Goal: Task Accomplishment & Management: Complete application form

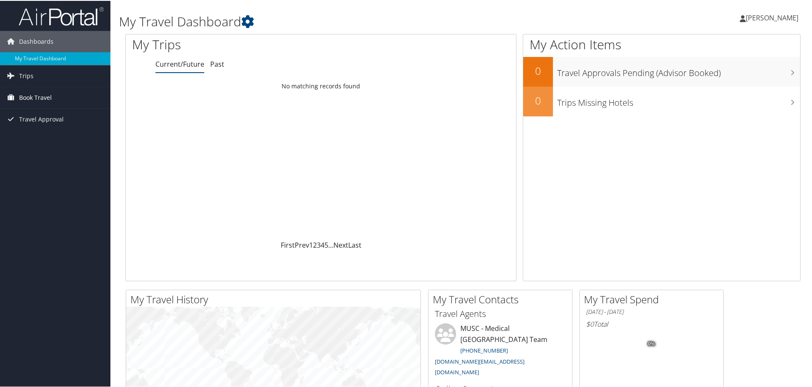
click at [20, 96] on span "Book Travel" at bounding box center [35, 96] width 33 height 21
click at [44, 115] on link "Agent Booking Request" at bounding box center [55, 113] width 110 height 13
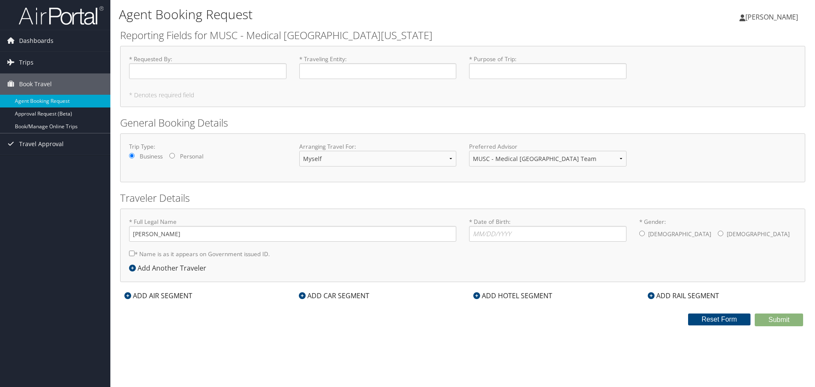
click at [302, 294] on icon at bounding box center [302, 295] width 7 height 7
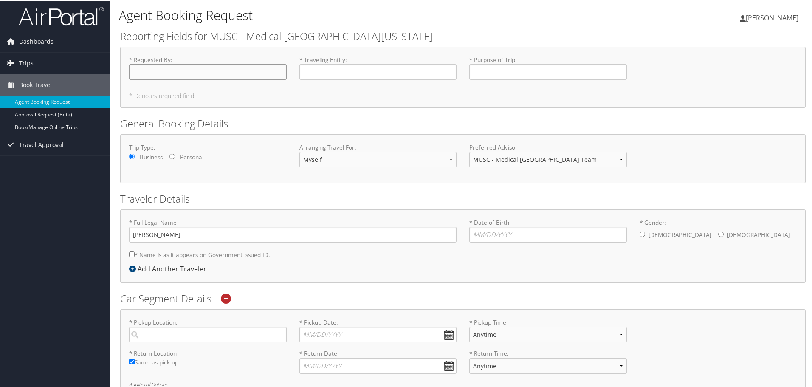
click at [177, 71] on input "* Requested By : Required" at bounding box center [207, 71] width 157 height 16
type input "Andy Champion"
type input "MUSC"
type input "Training"
click at [314, 159] on select "Myself Another Traveler Guest Traveler" at bounding box center [377, 159] width 157 height 16
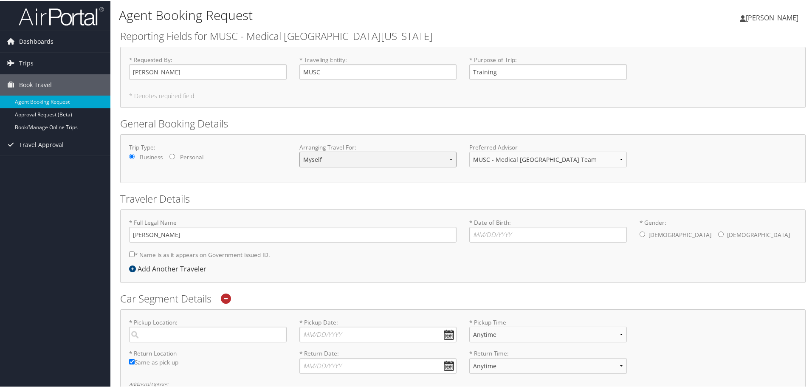
click at [314, 159] on select "Myself Another Traveler Guest Traveler" at bounding box center [377, 159] width 157 height 16
click at [480, 233] on input "* Date of Birth: Invalid Date" at bounding box center [547, 234] width 157 height 16
type input "05/07/1973"
click at [636, 232] on div "* Gender: Male Female" at bounding box center [718, 229] width 170 height 25
click at [641, 232] on input "* Gender: Male Female" at bounding box center [642, 233] width 6 height 6
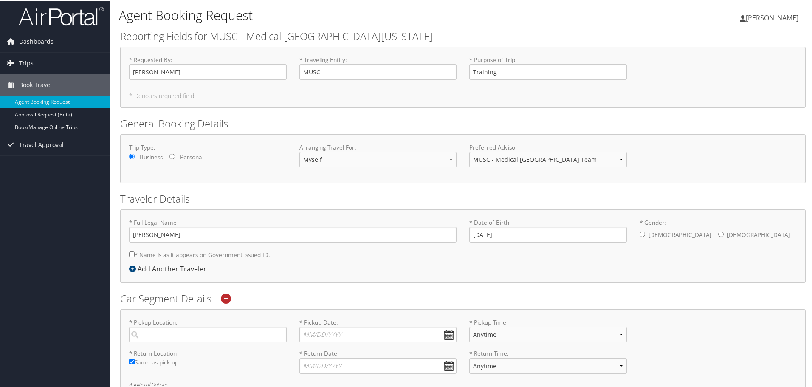
radio input "true"
click at [640, 235] on input "* Gender: Male Female" at bounding box center [642, 233] width 6 height 6
click at [128, 253] on div "* Full Legal Name William Champion * Name is as it appears on Government issued…" at bounding box center [293, 239] width 340 height 45
click at [133, 254] on input "* Name is as it appears on Government issued ID." at bounding box center [132, 253] width 6 height 6
checkbox input "true"
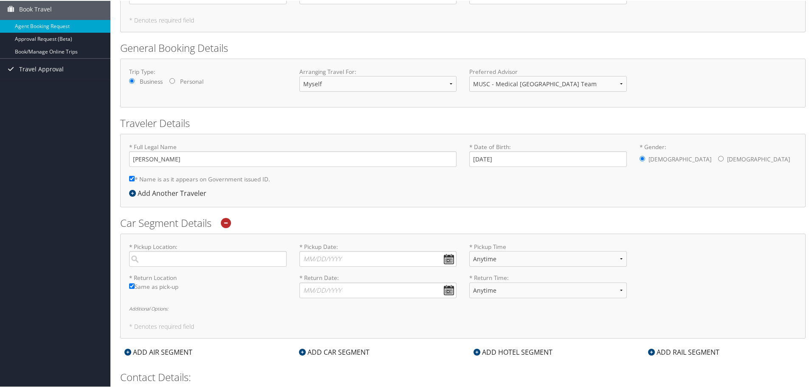
scroll to position [85, 0]
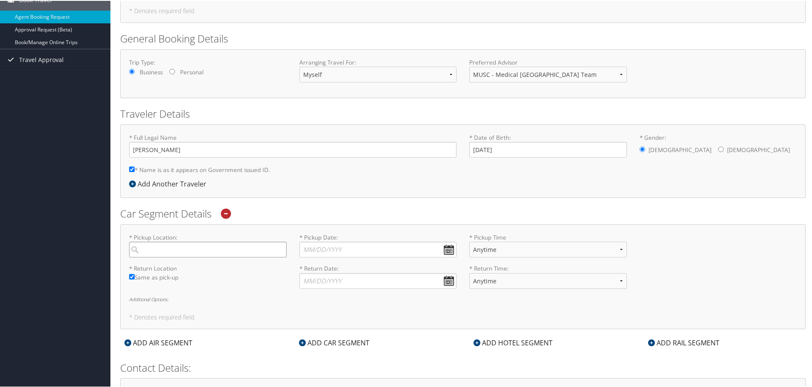
click at [157, 248] on input "search" at bounding box center [207, 249] width 157 height 16
click at [152, 267] on div "Charleston (CHS SC)" at bounding box center [209, 266] width 146 height 11
click at [152, 256] on input "Charleston" at bounding box center [207, 249] width 157 height 16
type input "Charleston"
click at [450, 247] on input "* Pickup Date: Dates must be valid" at bounding box center [377, 249] width 157 height 16
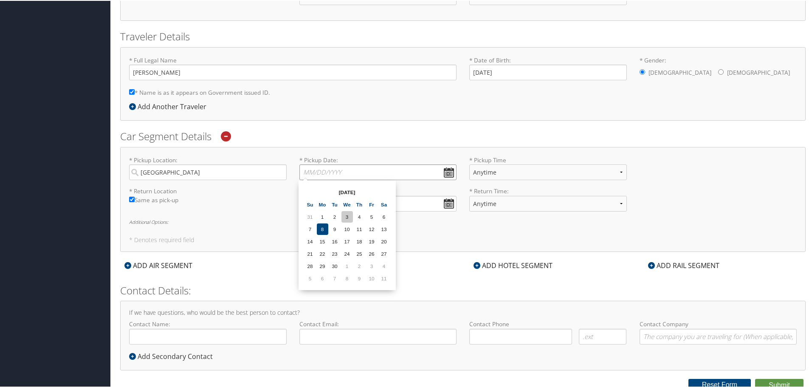
scroll to position [166, 0]
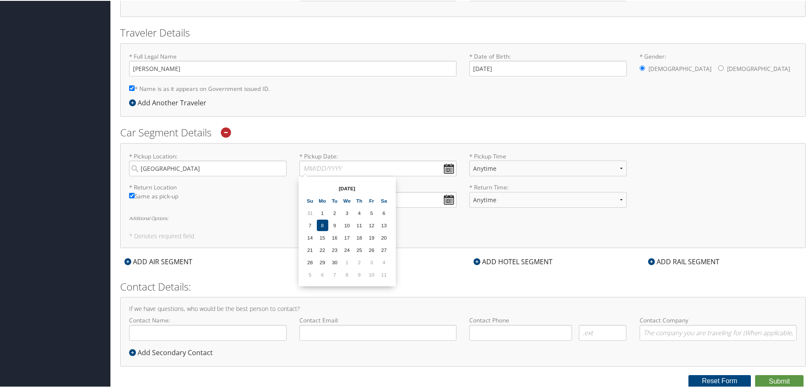
click at [368, 186] on th "Sep 2025" at bounding box center [347, 187] width 61 height 11
click at [351, 187] on th "Sep 2025" at bounding box center [347, 187] width 61 height 11
click at [345, 188] on th "Sep 2025" at bounding box center [347, 187] width 61 height 11
click at [361, 273] on td "9" at bounding box center [359, 273] width 11 height 11
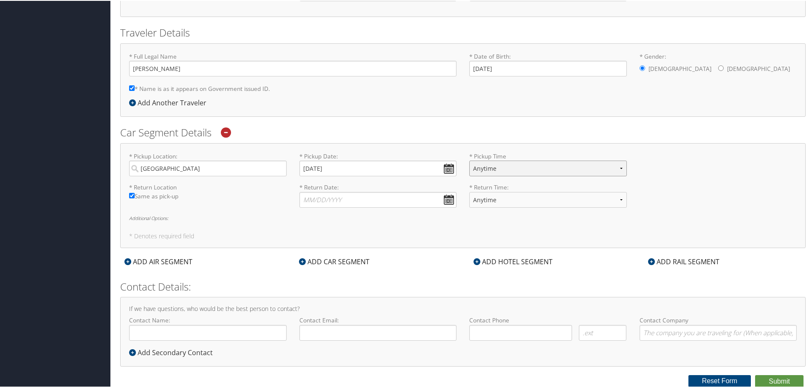
click at [480, 168] on select "Anytime 12:00 AM 1:00 AM 2:00 AM 3:00 AM 4:00 AM 5:00 AM 6:00 AM 7:00 AM 8:00 A…" at bounding box center [547, 168] width 157 height 16
click at [444, 167] on input "10/09/2025" at bounding box center [377, 168] width 157 height 16
click at [348, 274] on td "8" at bounding box center [346, 273] width 11 height 11
type input "10/08/2025"
click at [484, 168] on select "Anytime 12:00 AM 1:00 AM 2:00 AM 3:00 AM 4:00 AM 5:00 AM 6:00 AM 7:00 AM 8:00 A…" at bounding box center [547, 168] width 157 height 16
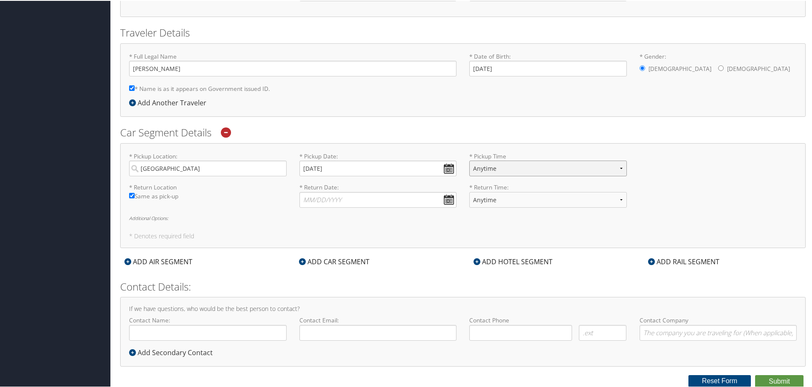
select select "7:00 PM"
click at [469, 160] on select "Anytime 12:00 AM 1:00 AM 2:00 AM 3:00 AM 4:00 AM 5:00 AM 6:00 AM 7:00 AM 8:00 A…" at bounding box center [547, 168] width 157 height 16
click at [443, 199] on input "* Return Date: Dates must be valid" at bounding box center [377, 199] width 157 height 16
click at [360, 306] on td "9" at bounding box center [359, 304] width 11 height 11
type input "10/09/2025"
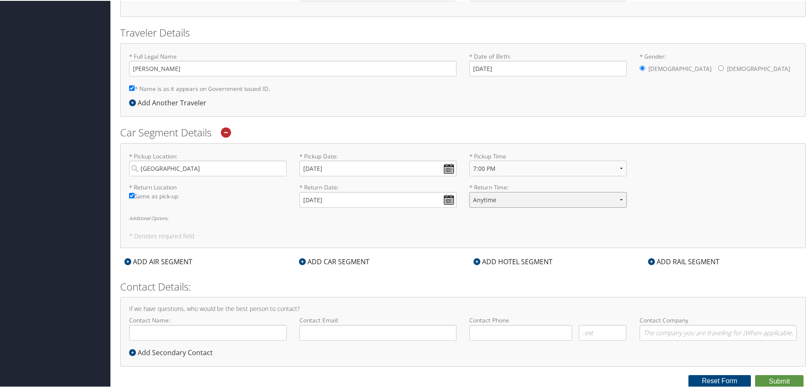
click at [480, 199] on select "Anytime 12:00 AM 1:00 AM 2:00 AM 3:00 AM 4:00 AM 5:00 AM 6:00 AM 7:00 AM 8:00 A…" at bounding box center [547, 199] width 157 height 16
select select "7:00 PM"
click at [469, 191] on select "Anytime 12:00 AM 1:00 AM 2:00 AM 3:00 AM 4:00 AM 5:00 AM 6:00 AM 7:00 AM 8:00 A…" at bounding box center [547, 199] width 157 height 16
click at [301, 261] on icon at bounding box center [302, 260] width 7 height 7
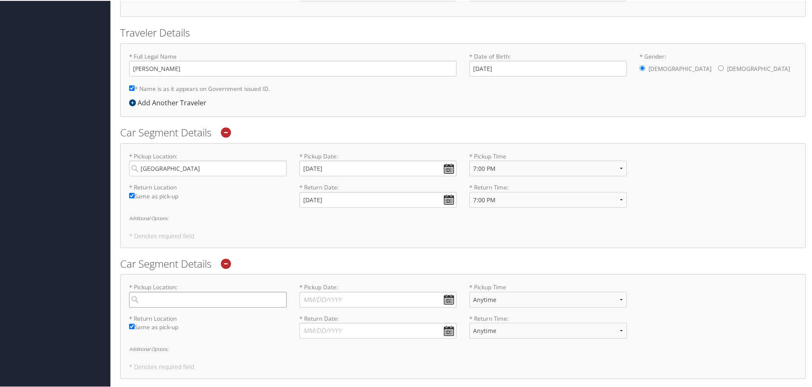
click at [225, 298] on input "search" at bounding box center [207, 299] width 157 height 16
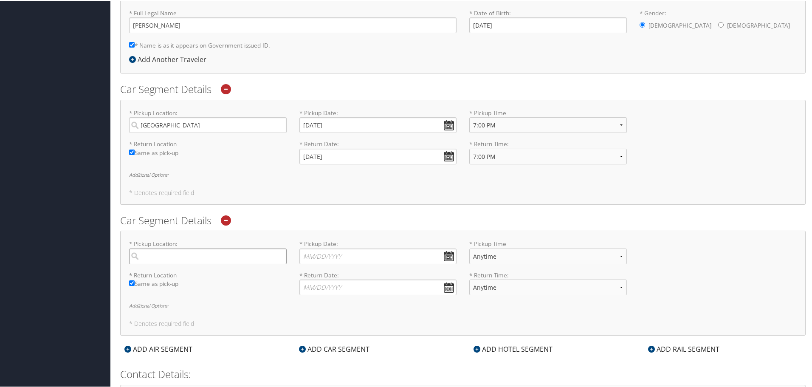
scroll to position [212, 0]
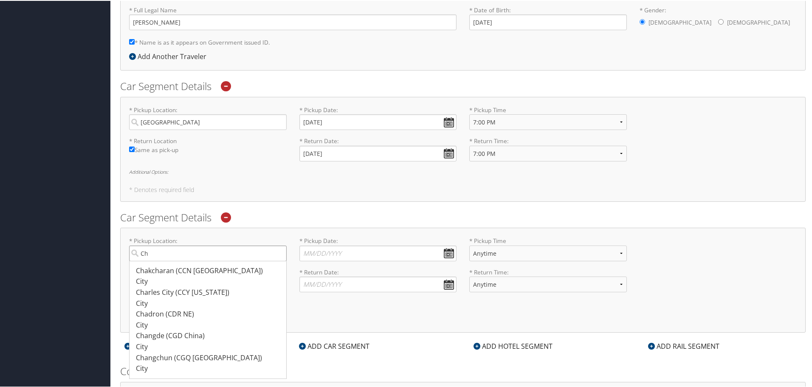
type input "C"
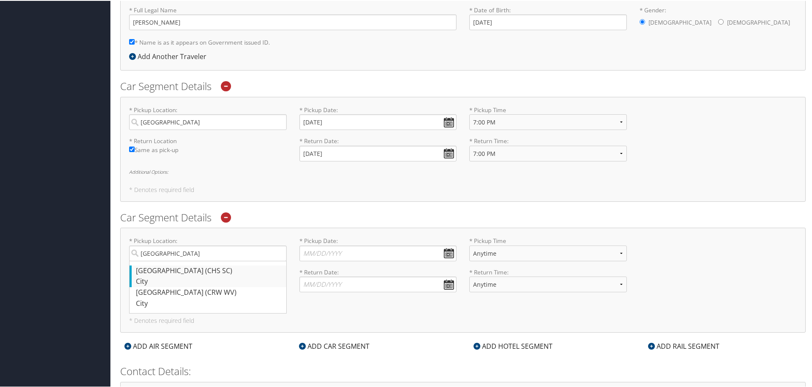
click at [145, 280] on div "City" at bounding box center [209, 280] width 146 height 11
click at [145, 260] on input "Charleston" at bounding box center [207, 252] width 157 height 16
type input "Charleston"
click at [309, 251] on input "* Pickup Date: Dates must be valid" at bounding box center [377, 252] width 157 height 16
type input "10/15/2025"
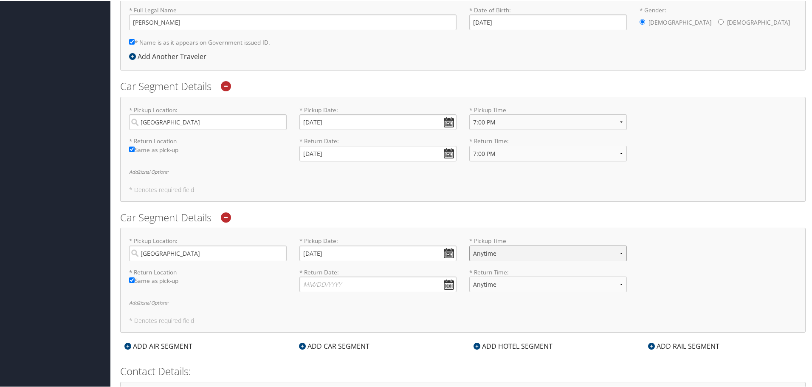
click at [492, 247] on select "Anytime 12:00 AM 1:00 AM 2:00 AM 3:00 AM 4:00 AM 5:00 AM 6:00 AM 7:00 AM 8:00 A…" at bounding box center [547, 252] width 157 height 16
select select "7:00 PM"
click at [469, 244] on select "Anytime 12:00 AM 1:00 AM 2:00 AM 3:00 AM 4:00 AM 5:00 AM 6:00 AM 7:00 AM 8:00 A…" at bounding box center [547, 252] width 157 height 16
click at [340, 281] on input "* Return Date: Dates must be valid" at bounding box center [377, 283] width 157 height 16
type input "10/16/2025"
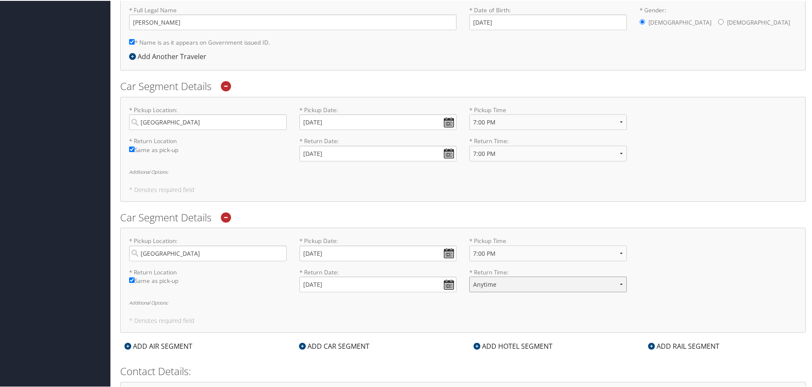
click at [496, 281] on select "Anytime 12:00 AM 1:00 AM 2:00 AM 3:00 AM 4:00 AM 5:00 AM 6:00 AM 7:00 AM 8:00 A…" at bounding box center [547, 283] width 157 height 16
select select "7:00 PM"
click at [469, 275] on select "Anytime 12:00 AM 1:00 AM 2:00 AM 3:00 AM 4:00 AM 5:00 AM 6:00 AM 7:00 AM 8:00 A…" at bounding box center [547, 283] width 157 height 16
click at [685, 250] on div "* Pickup Location: Charleston Required * Pickup Date: 10/15/2025 Dates must be …" at bounding box center [463, 251] width 680 height 31
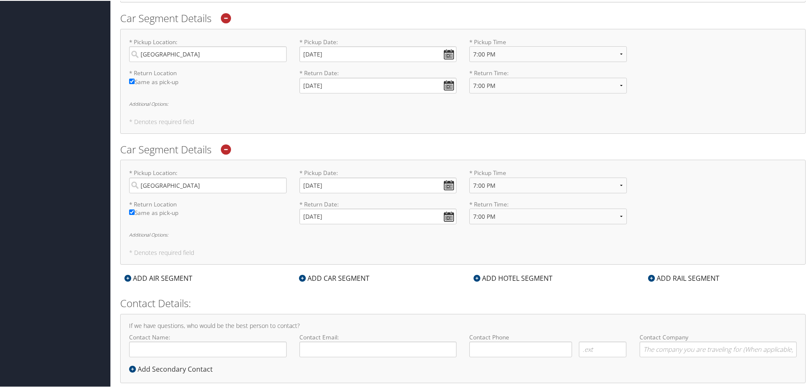
scroll to position [297, 0]
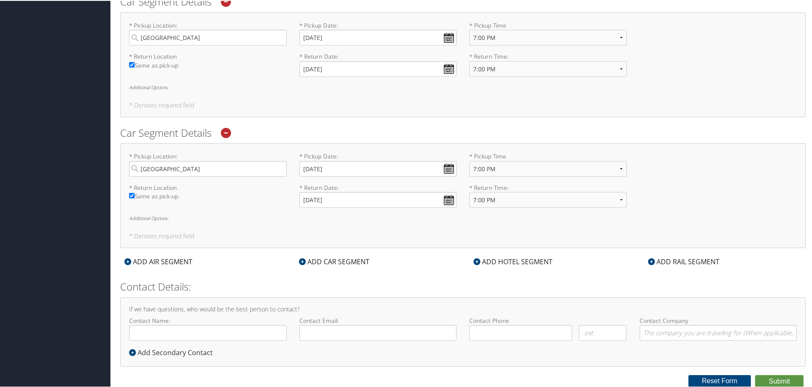
click at [299, 261] on icon at bounding box center [302, 260] width 7 height 7
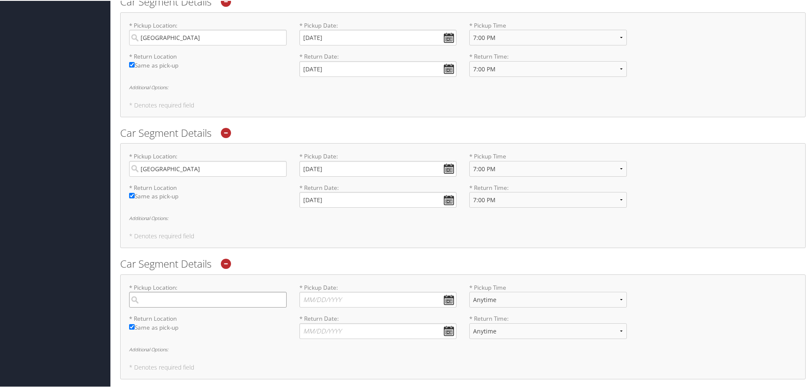
click at [172, 303] on input "search" at bounding box center [207, 299] width 157 height 16
type input "CHs"
type input "10/22/2025"
select select "7:00 PM"
type input "10/23/2025"
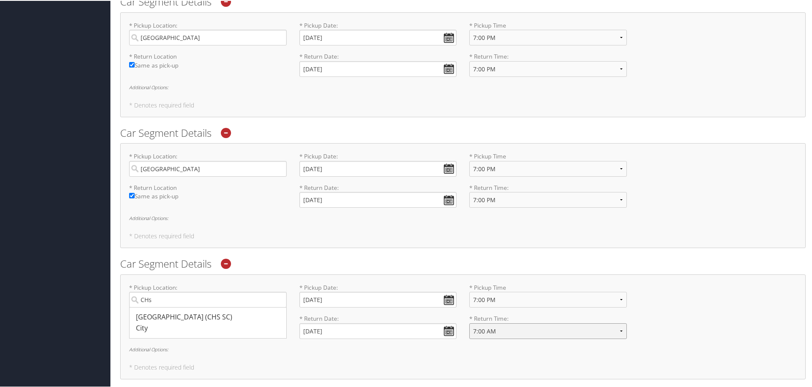
select select "7:00 PM"
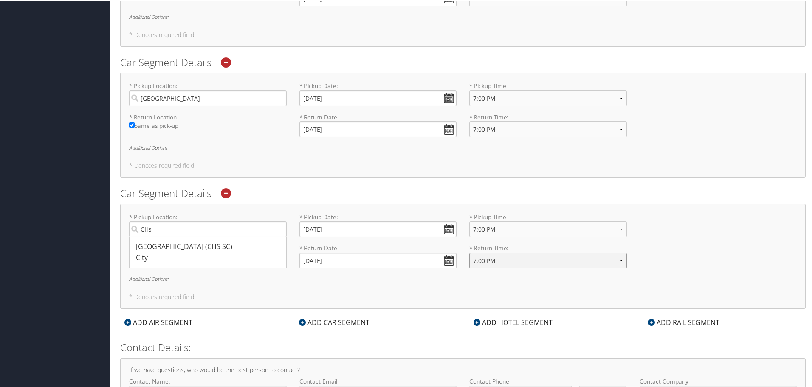
scroll to position [424, 0]
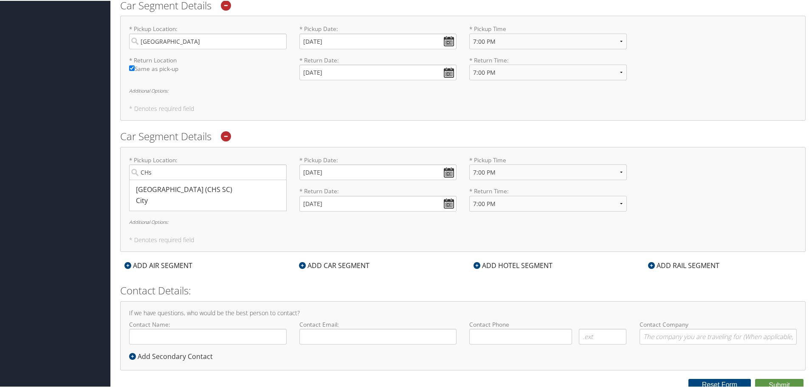
click at [301, 264] on icon at bounding box center [302, 264] width 7 height 7
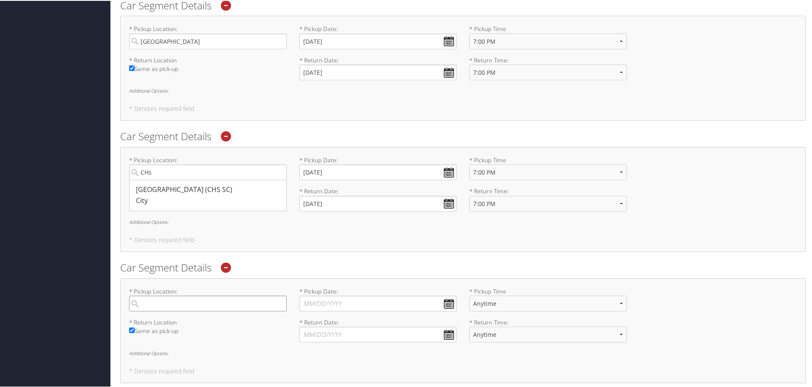
click at [190, 303] on input "search" at bounding box center [207, 303] width 157 height 16
type input "chs"
type input "10/29/2025"
select select "7:00 PM"
type input "10/30/2025"
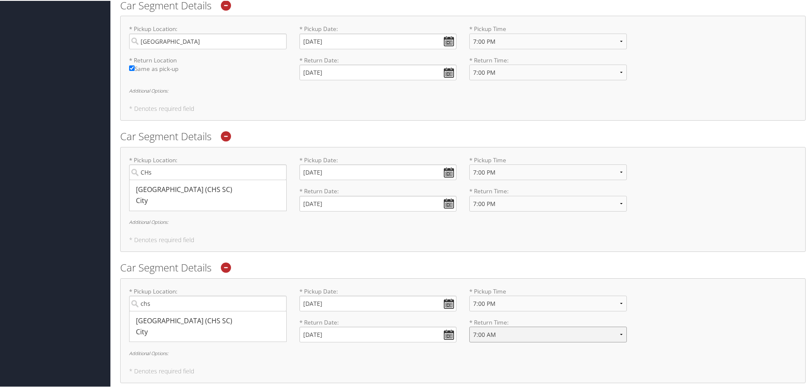
select select "7:00 PM"
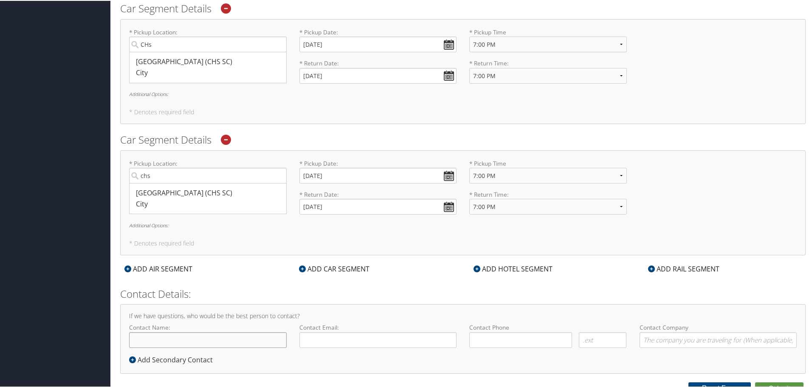
scroll to position [559, 0]
